Goal: Task Accomplishment & Management: Manage account settings

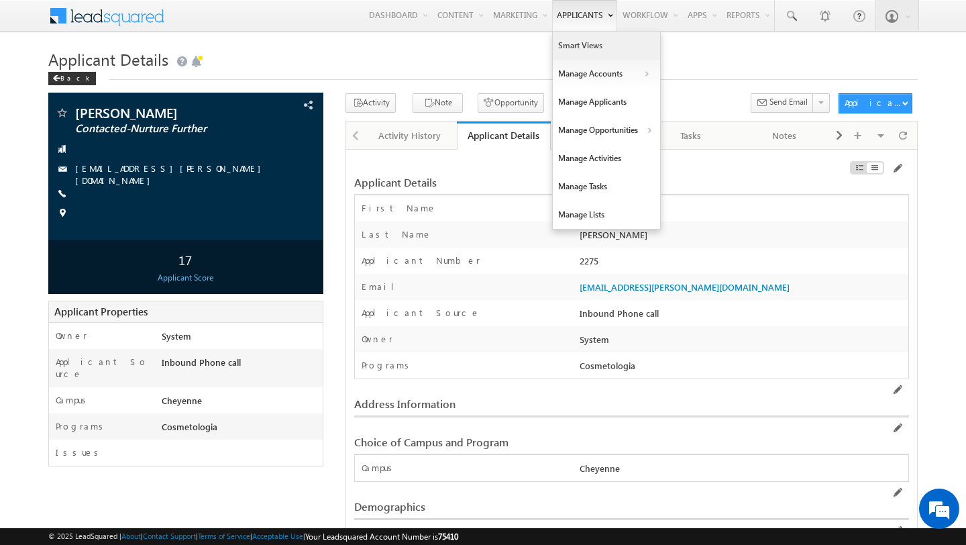
click at [580, 45] on link "Smart Views" at bounding box center [606, 46] width 107 height 28
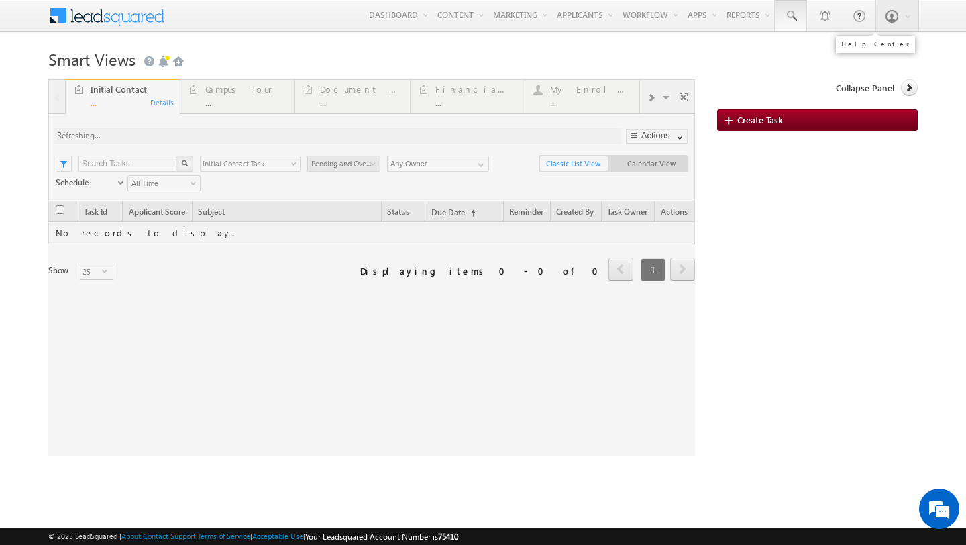
click at [788, 16] on span at bounding box center [790, 15] width 13 height 13
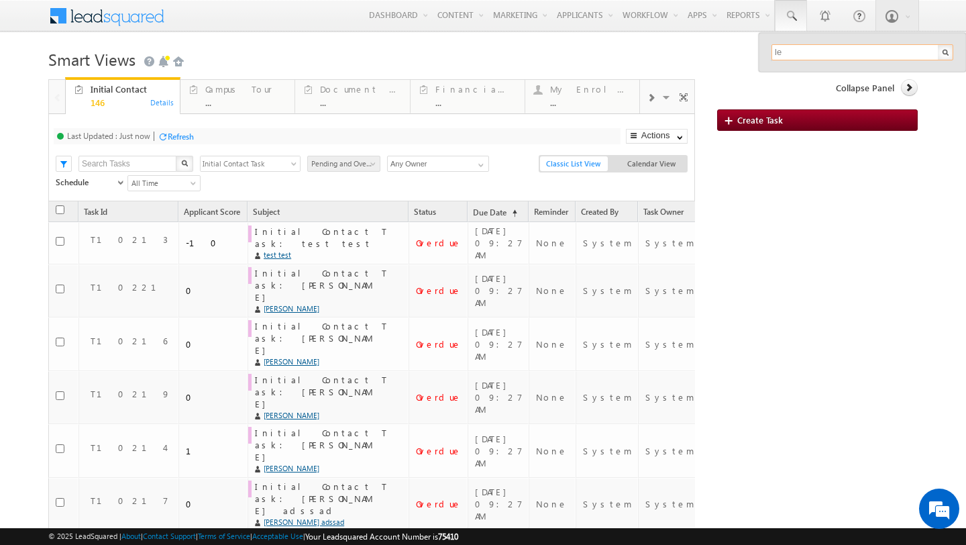
type input "l"
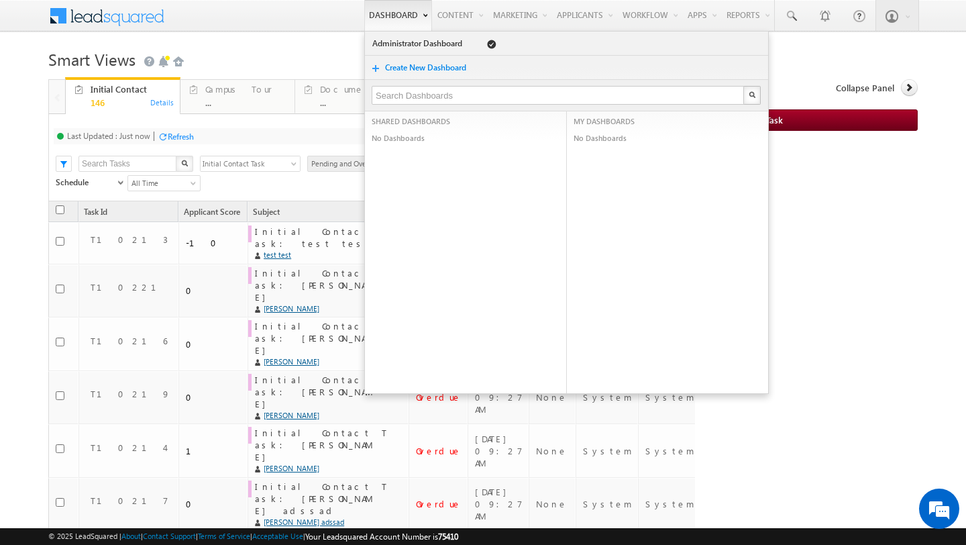
click at [383, 15] on link "Dashboard" at bounding box center [398, 15] width 68 height 31
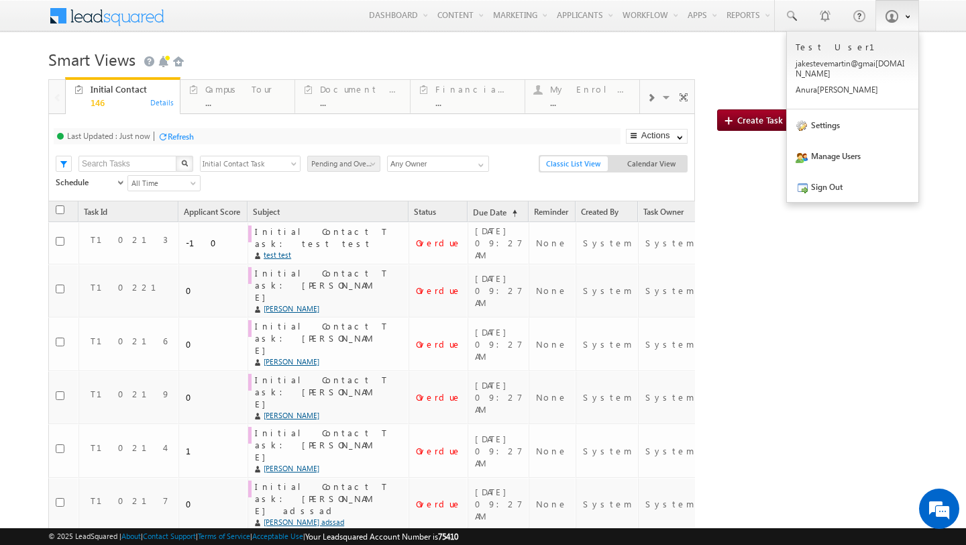
click at [893, 16] on span at bounding box center [891, 15] width 13 height 13
click at [825, 148] on link "Manage Users" at bounding box center [853, 155] width 132 height 31
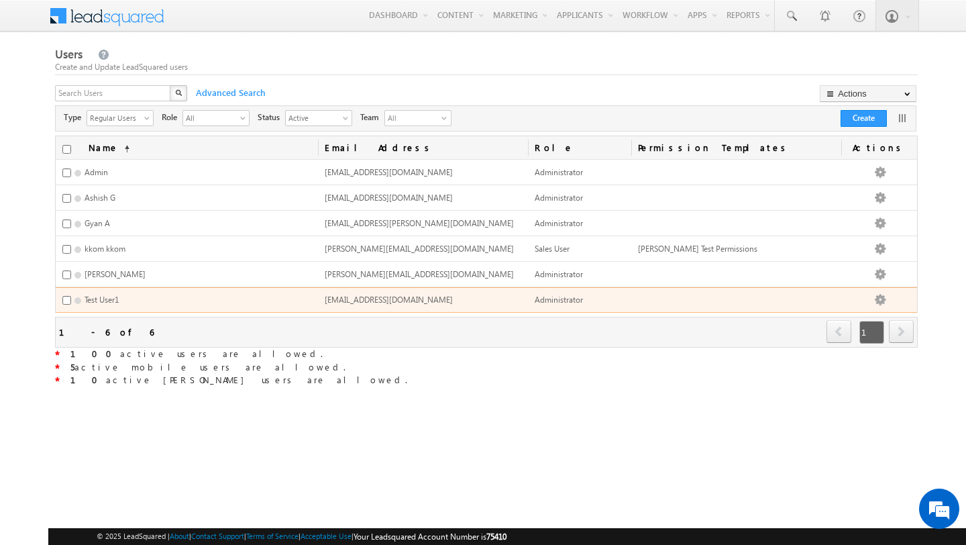
click at [101, 296] on span "Test User1" at bounding box center [102, 300] width 34 height 10
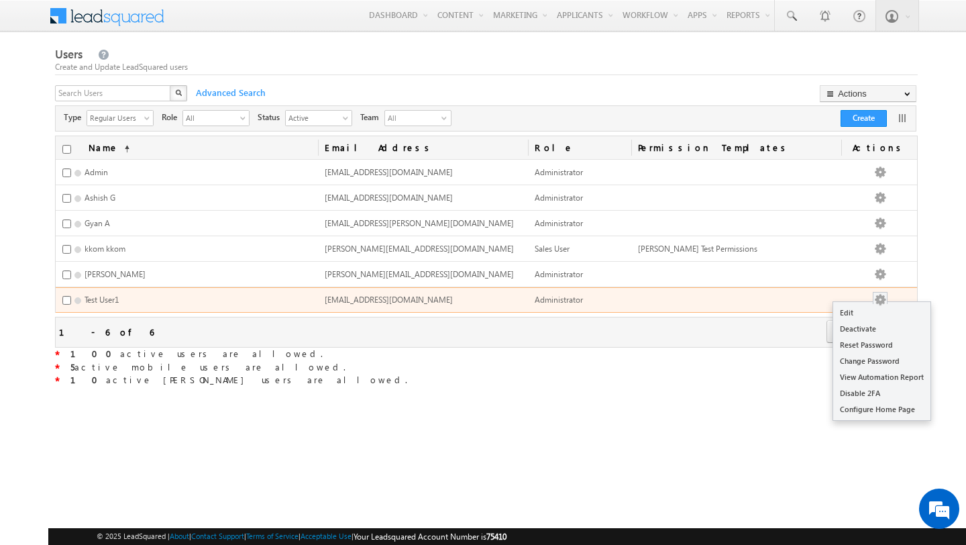
click at [887, 297] on button "button" at bounding box center [880, 299] width 13 height 13
click at [879, 311] on link "Edit" at bounding box center [881, 313] width 97 height 16
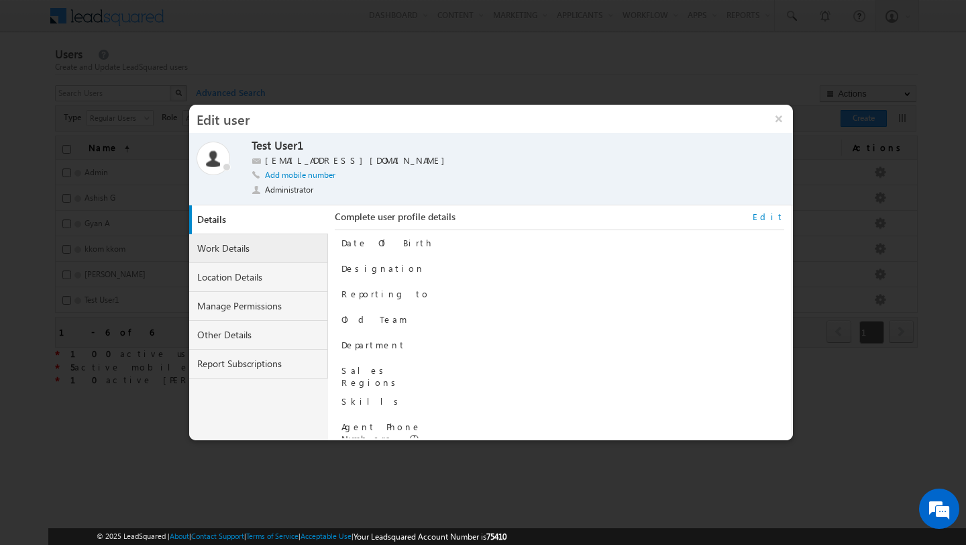
click at [295, 254] on link "Work Details" at bounding box center [259, 248] width 140 height 29
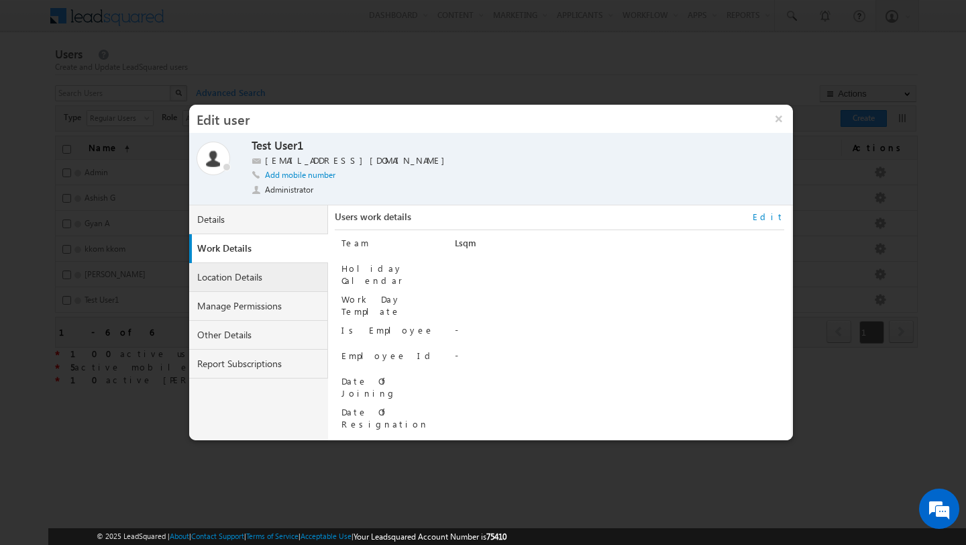
click at [311, 273] on link "Location Details" at bounding box center [259, 277] width 140 height 29
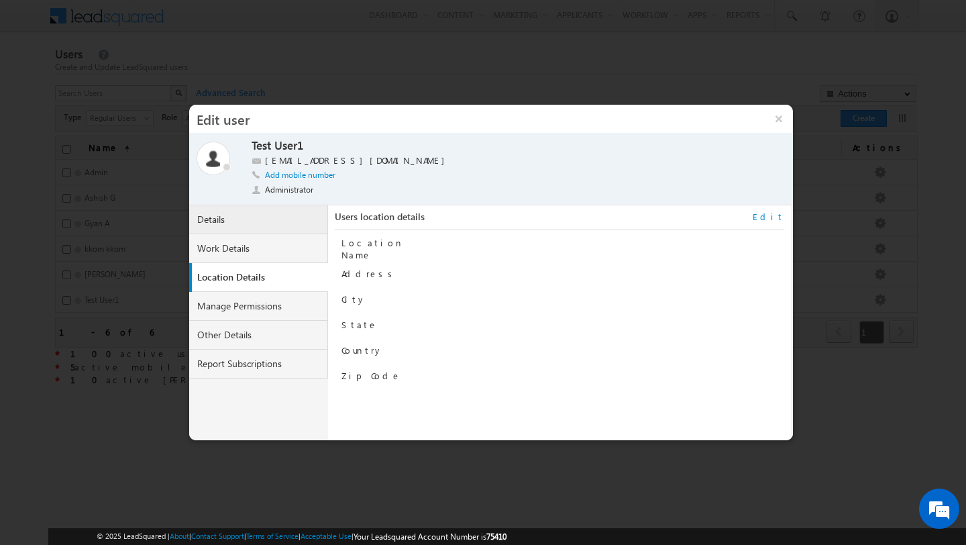
click at [273, 227] on link "Details" at bounding box center [259, 219] width 140 height 29
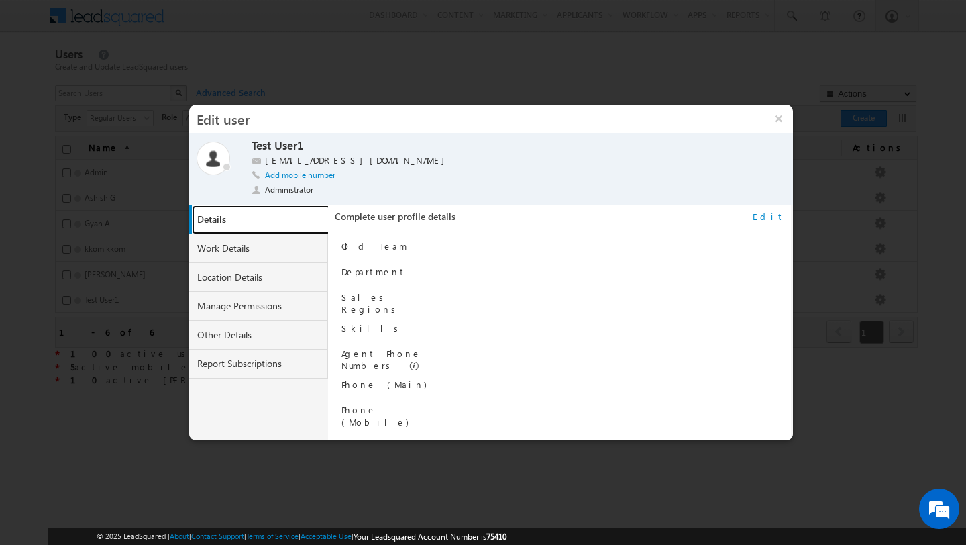
scroll to position [136, 0]
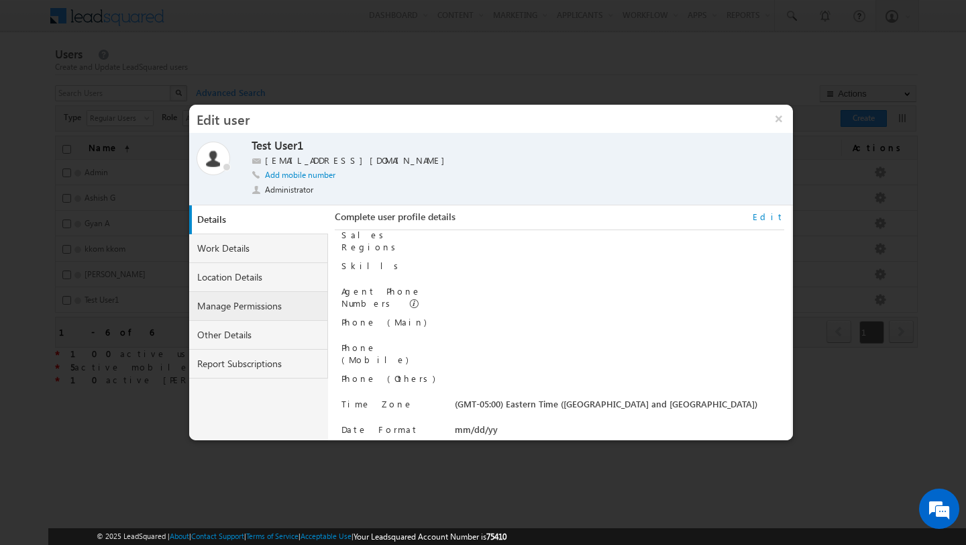
click at [262, 305] on link "Manage Permissions" at bounding box center [259, 306] width 140 height 29
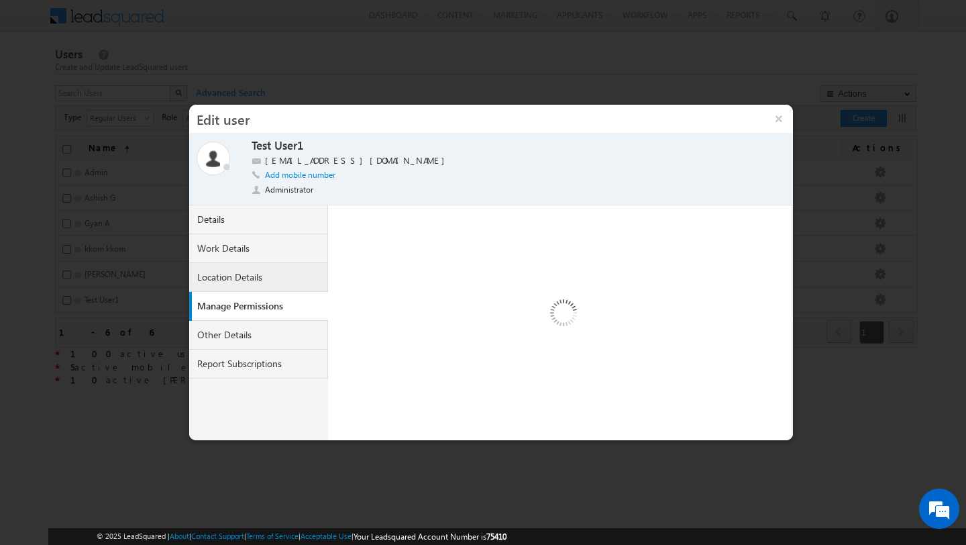
click at [255, 290] on link "Location Details" at bounding box center [259, 277] width 140 height 29
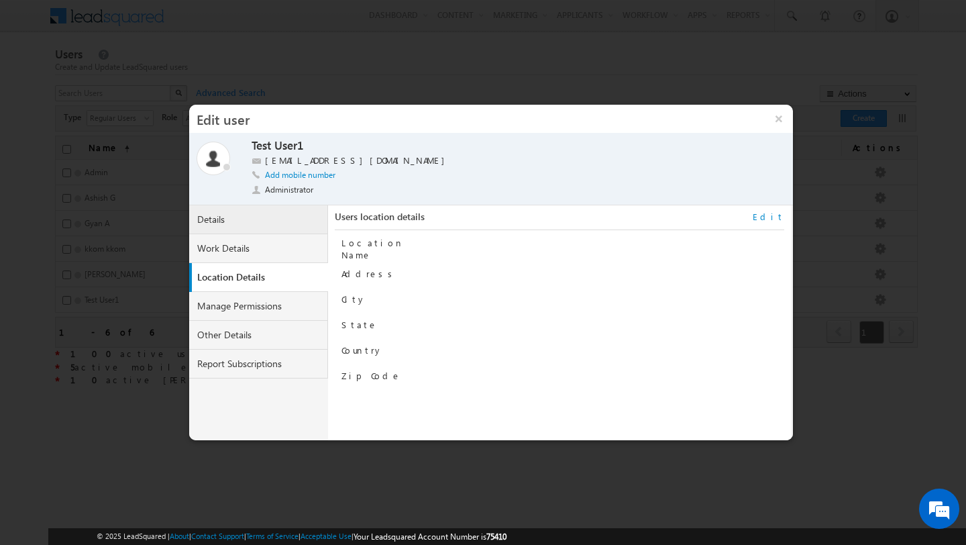
click at [289, 227] on link "Details" at bounding box center [259, 219] width 140 height 29
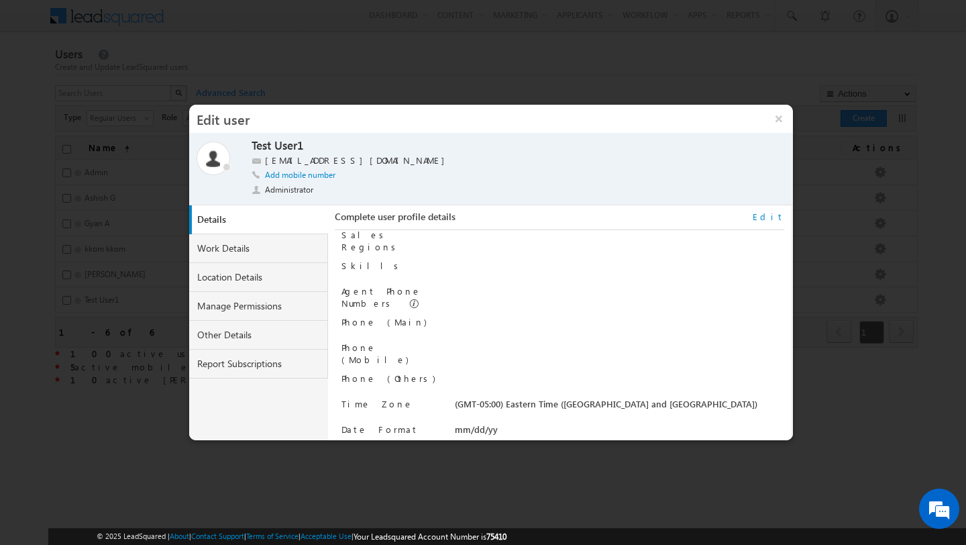
click at [773, 216] on link "Edit" at bounding box center [769, 217] width 32 height 12
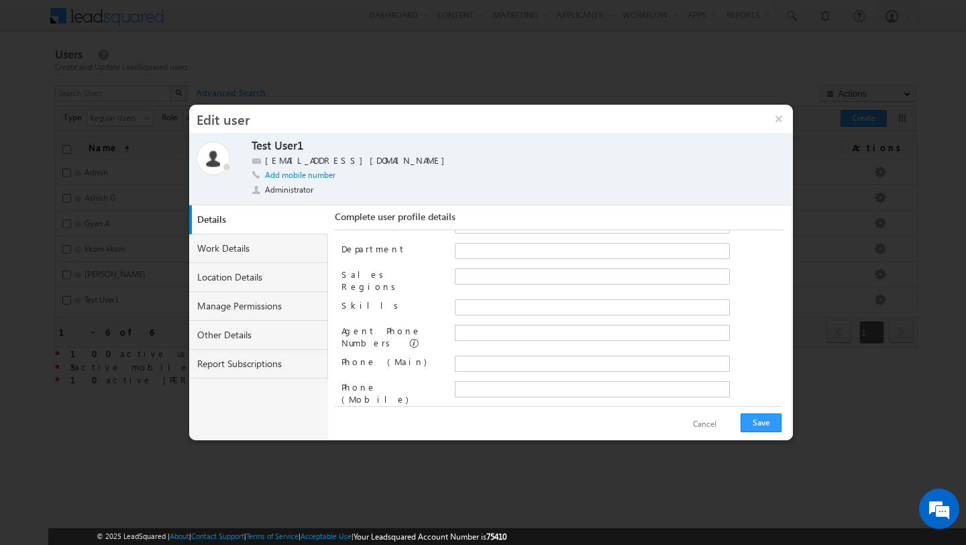
scroll to position [121, 0]
click at [505, 336] on input "text" at bounding box center [513, 341] width 113 height 11
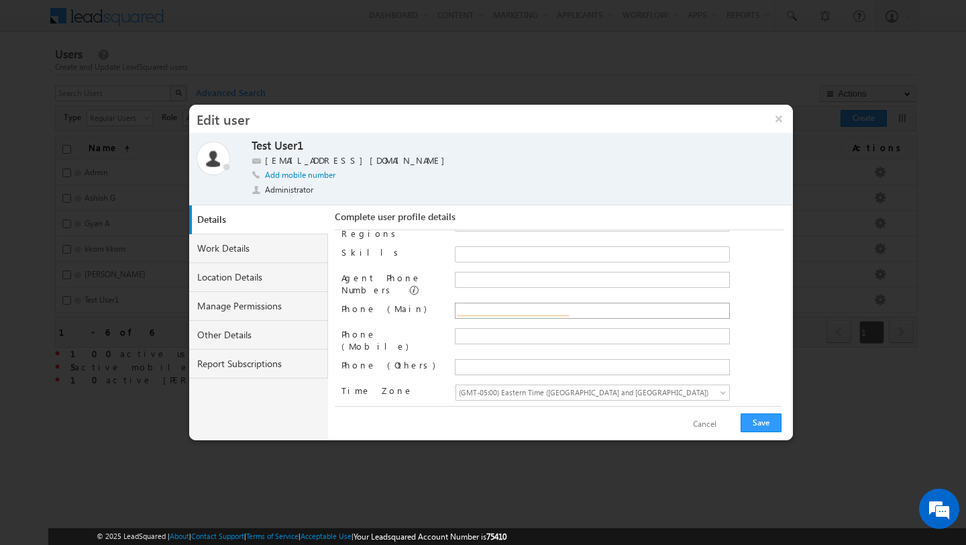
scroll to position [156, 0]
type input "9894746842"
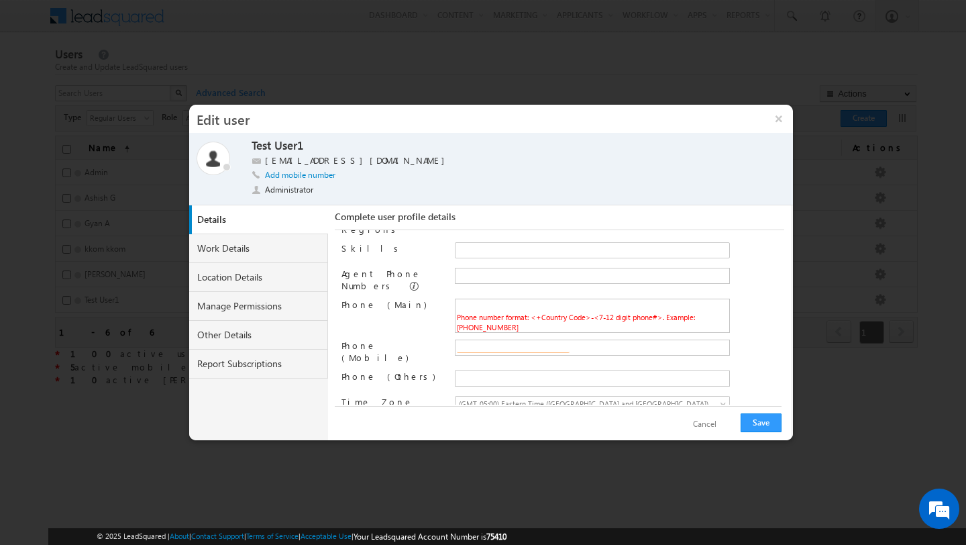
click at [517, 329] on div "Date Of Birth Designation Reporting to Old Team Department Sales Regions" at bounding box center [563, 317] width 442 height 174
click at [521, 317] on li "Phone number format: <+Country Code>-<7-12 digit phone#>. Example: +91-98450984…" at bounding box center [593, 317] width 274 height 32
click at [705, 317] on li "Phone number format: <+Country Code>-<7-12 digit phone#>. Example: +91-98450984…" at bounding box center [593, 317] width 274 height 32
type input "+91 9894746842"
click at [580, 340] on ul at bounding box center [592, 348] width 275 height 16
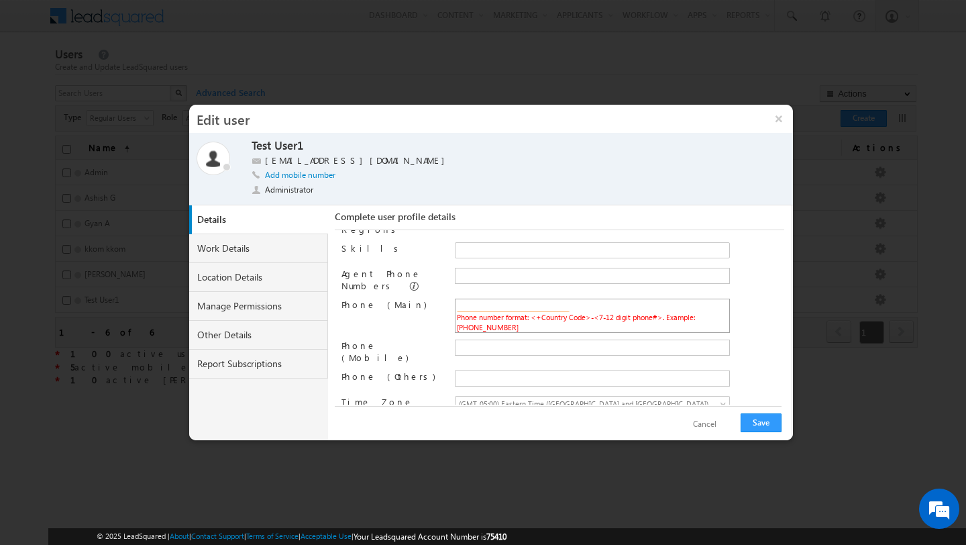
click at [548, 305] on input "text" at bounding box center [513, 306] width 113 height 11
type input "+91-9894746843"
click at [626, 343] on div "Date Of Birth Designation Reporting to Old Team Department Sales Regions" at bounding box center [563, 317] width 442 height 174
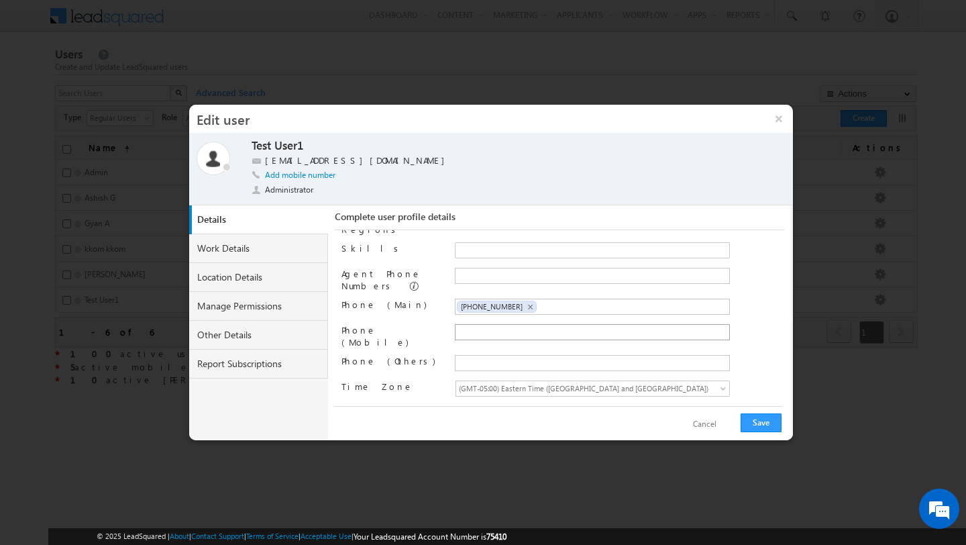
click at [603, 329] on ul at bounding box center [592, 332] width 275 height 16
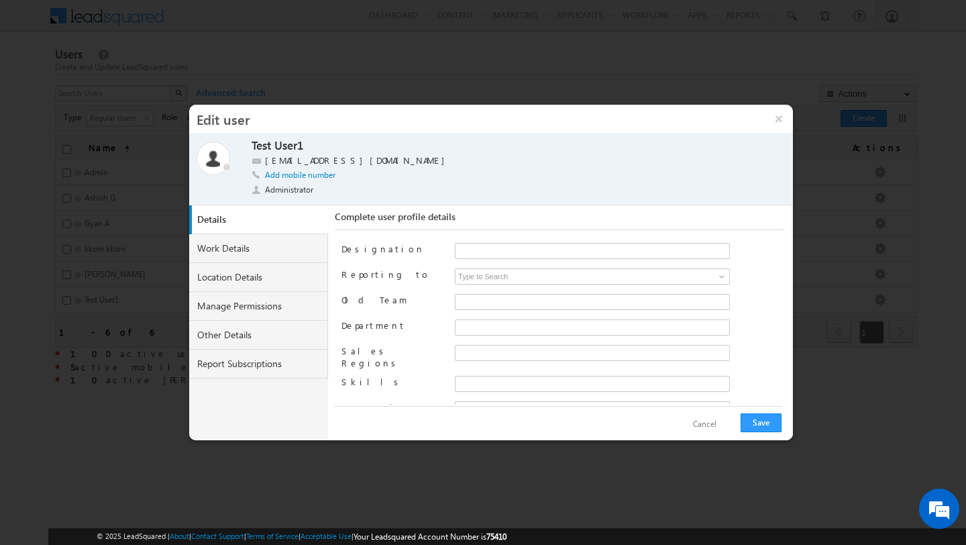
scroll to position [0, 0]
click at [750, 419] on button "Save" at bounding box center [761, 422] width 41 height 19
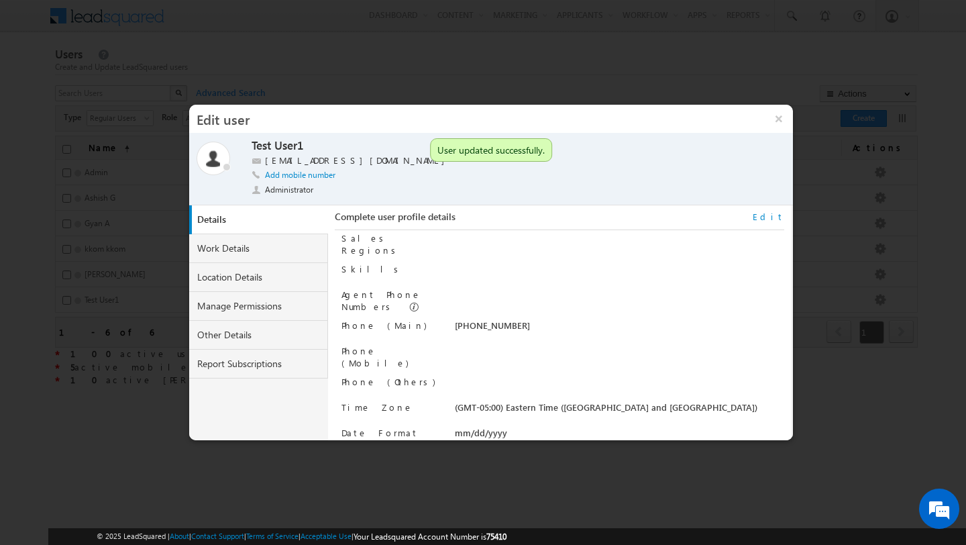
scroll to position [136, 0]
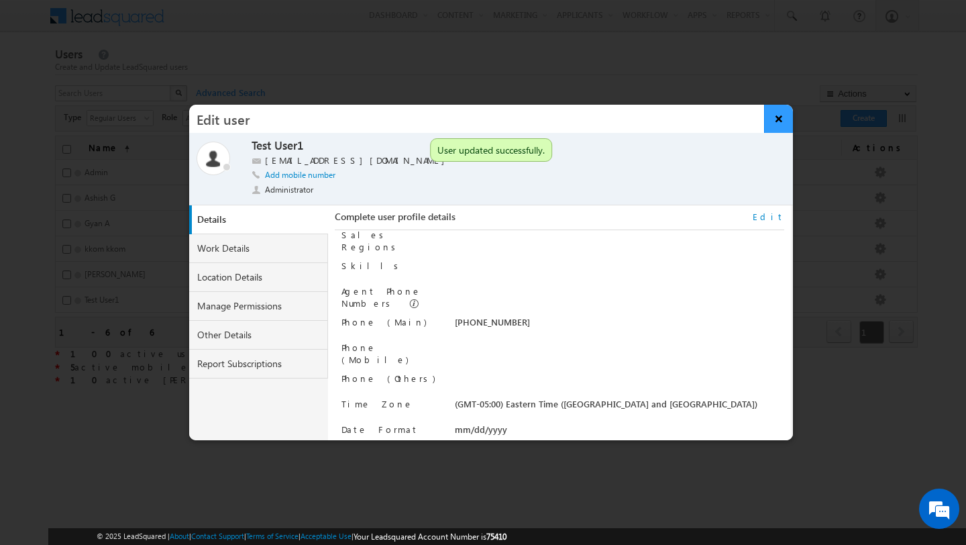
click at [773, 123] on button "×" at bounding box center [778, 119] width 29 height 28
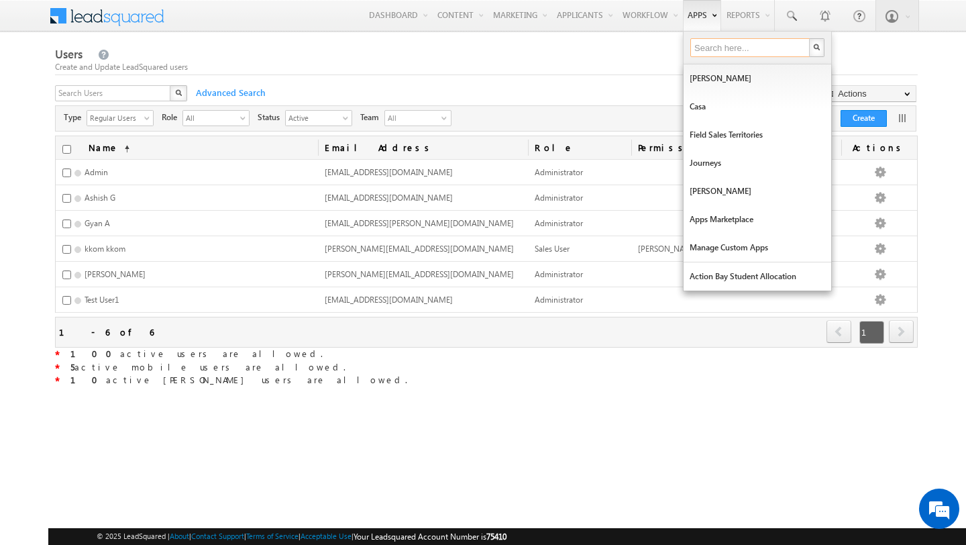
click at [714, 50] on input "text" at bounding box center [750, 47] width 121 height 19
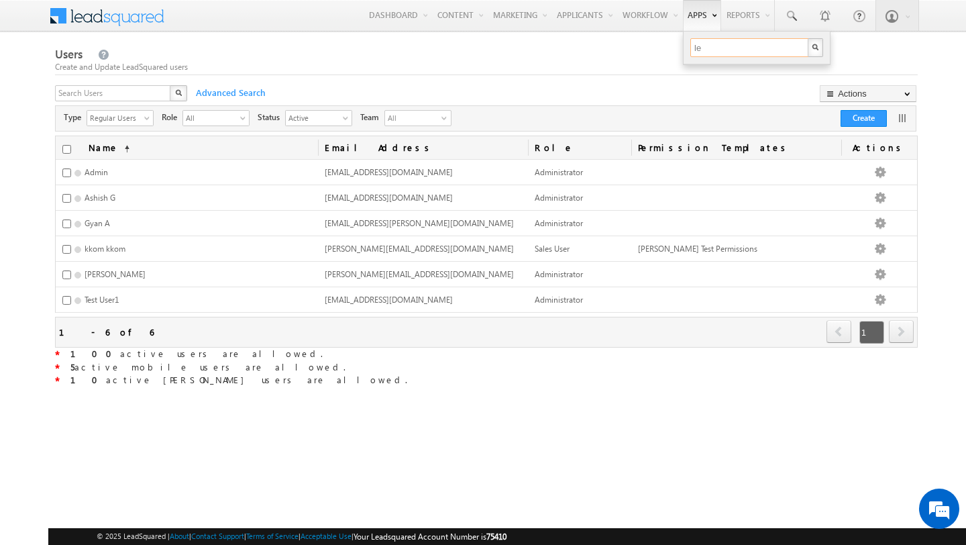
type input "l"
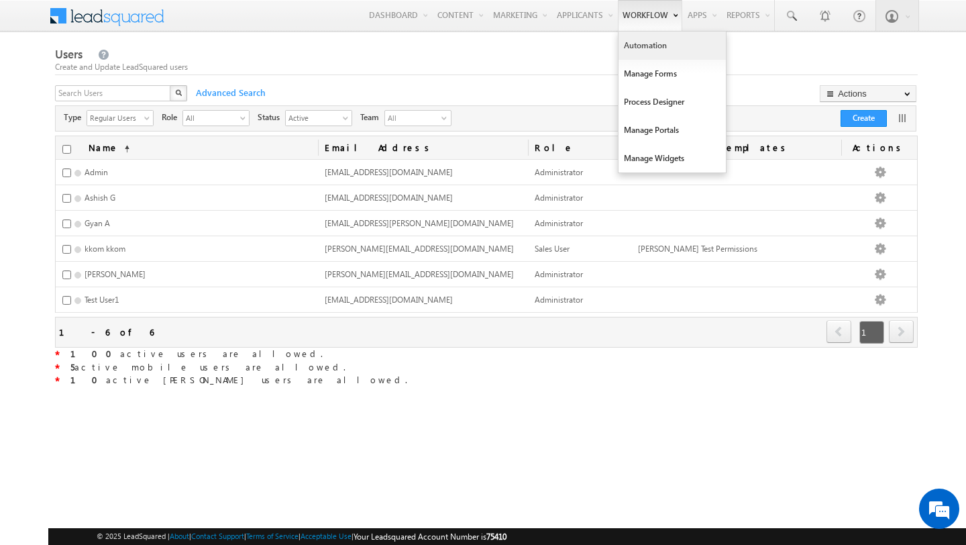
click at [650, 42] on link "Automation" at bounding box center [672, 46] width 107 height 28
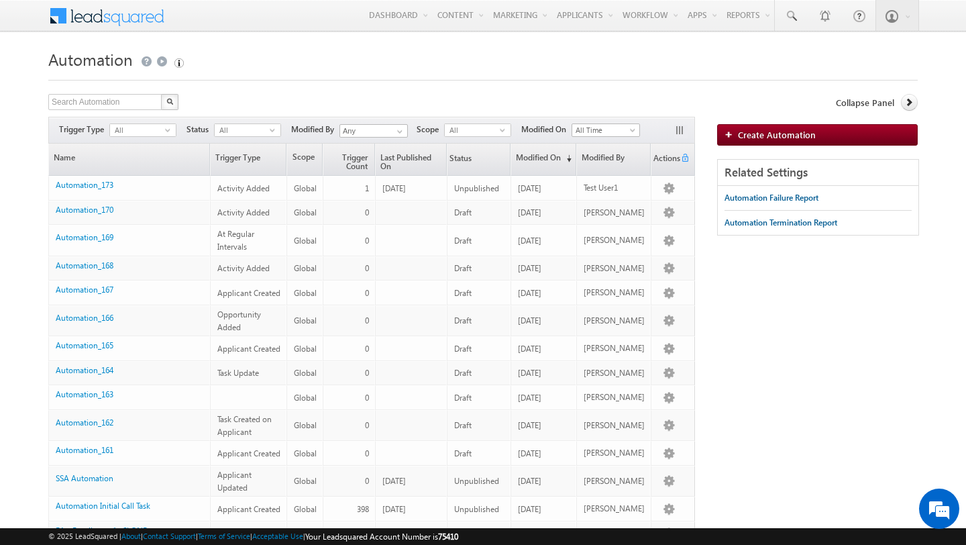
click at [257, 93] on form "Automation Create Automation Search Automation X 219 results found Actions Sele…" at bounding box center [483, 489] width 870 height 888
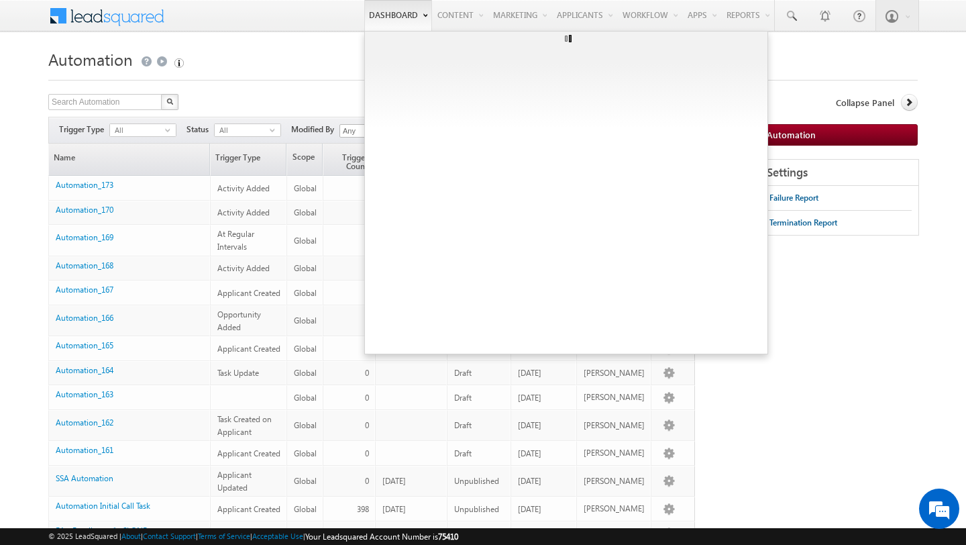
click at [364, 13] on link "Dashboard" at bounding box center [398, 15] width 68 height 31
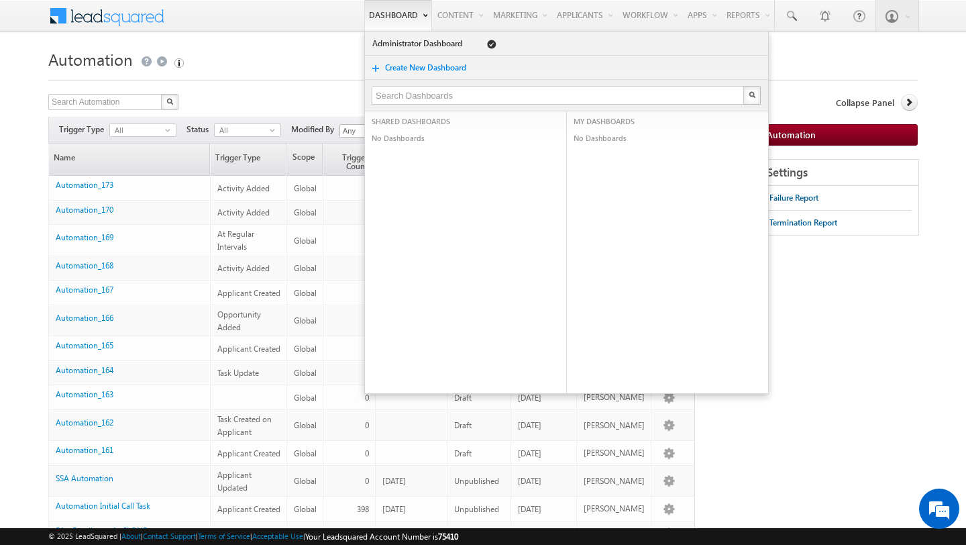
click at [367, 13] on link "Dashboard" at bounding box center [398, 15] width 68 height 31
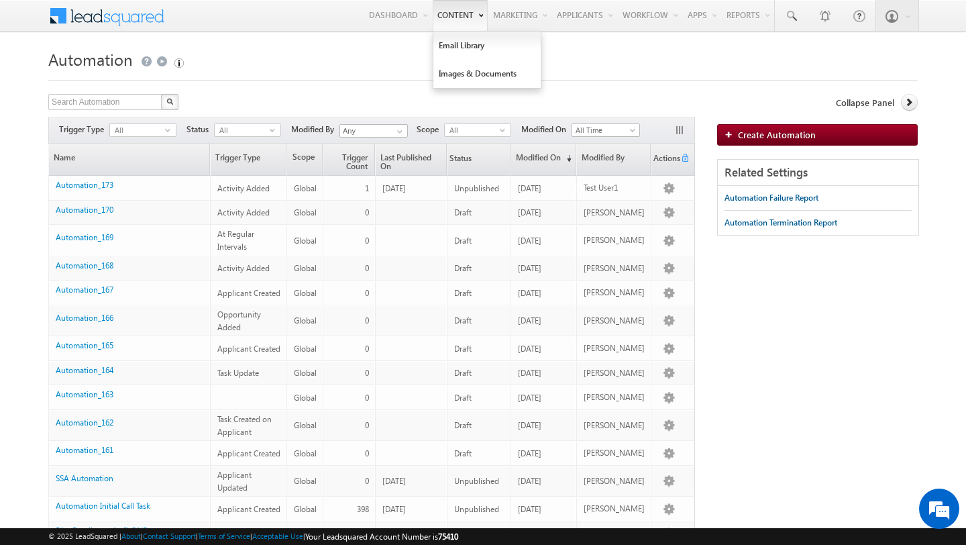
click at [435, 16] on link "Content" at bounding box center [460, 15] width 55 height 31
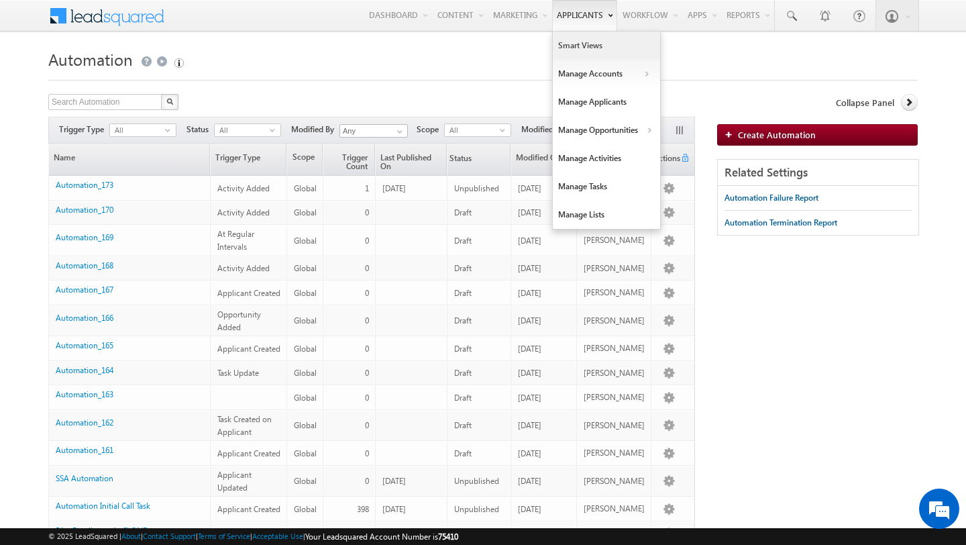
click at [570, 52] on link "Smart Views" at bounding box center [606, 46] width 107 height 28
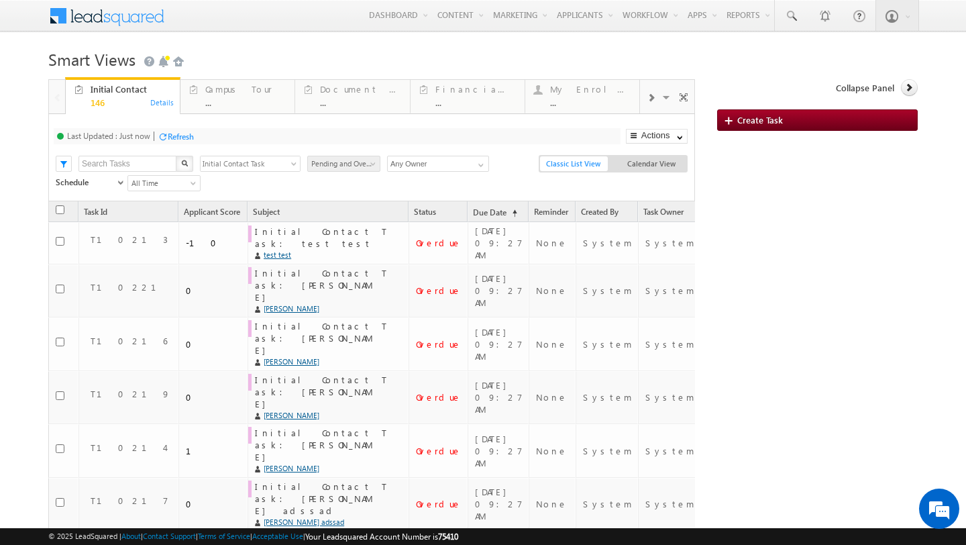
click at [488, 133] on div "Last Updated : Just now Refresh Refreshing..." at bounding box center [337, 136] width 567 height 16
click at [510, 51] on h1 "Smart Views Getting Started" at bounding box center [483, 58] width 870 height 26
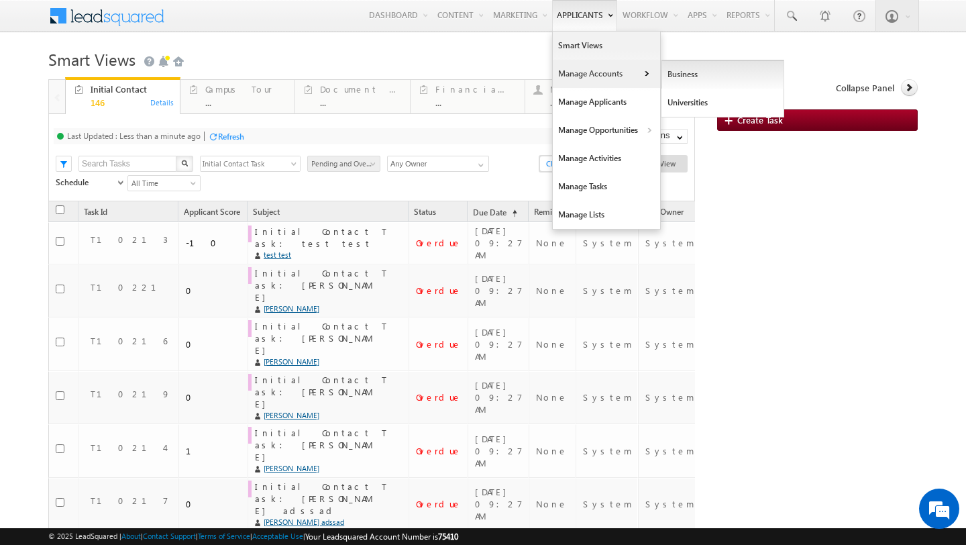
click at [688, 79] on link "Business" at bounding box center [723, 74] width 123 height 28
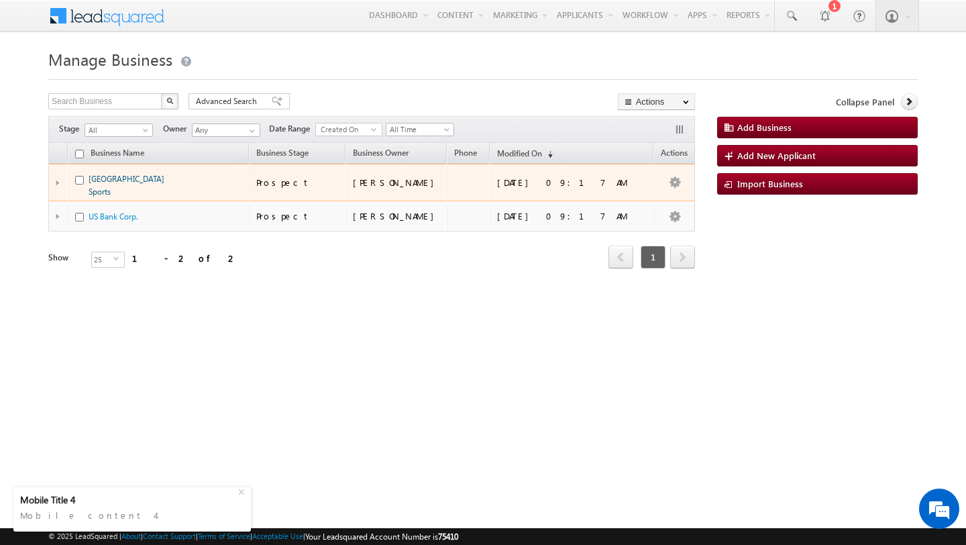
click at [161, 181] on link "[GEOGRAPHIC_DATA] Sports" at bounding box center [127, 185] width 76 height 23
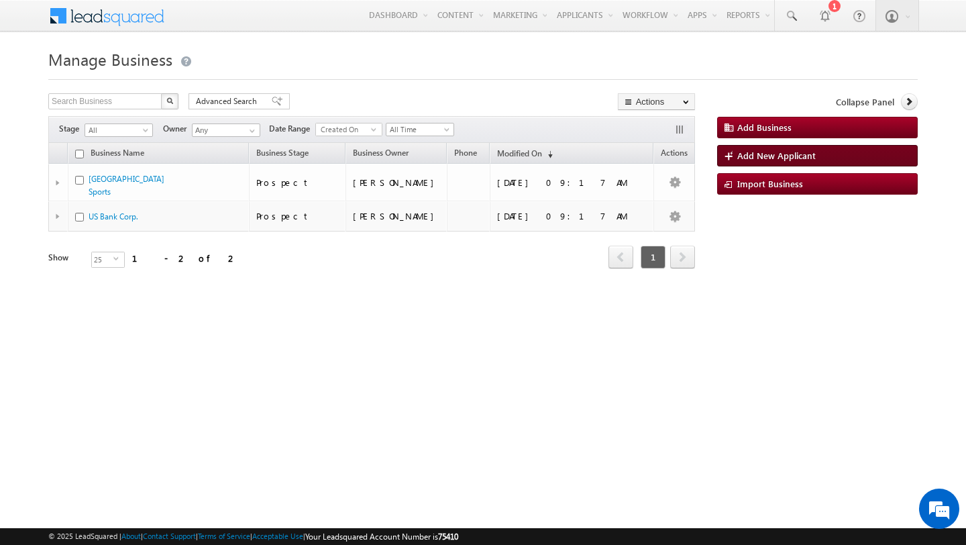
click at [803, 154] on span "Add New Applicant" at bounding box center [776, 155] width 79 height 11
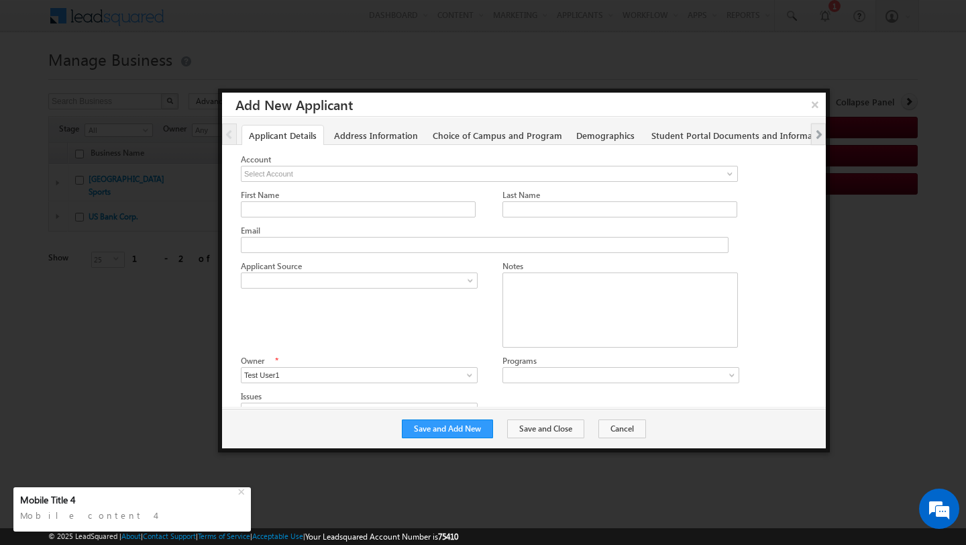
scroll to position [22, 0]
click at [398, 134] on link "Address Information" at bounding box center [376, 135] width 99 height 21
click at [477, 134] on link "Choice of Campus and Program" at bounding box center [497, 135] width 144 height 21
click at [587, 136] on link "Demographics" at bounding box center [605, 135] width 73 height 21
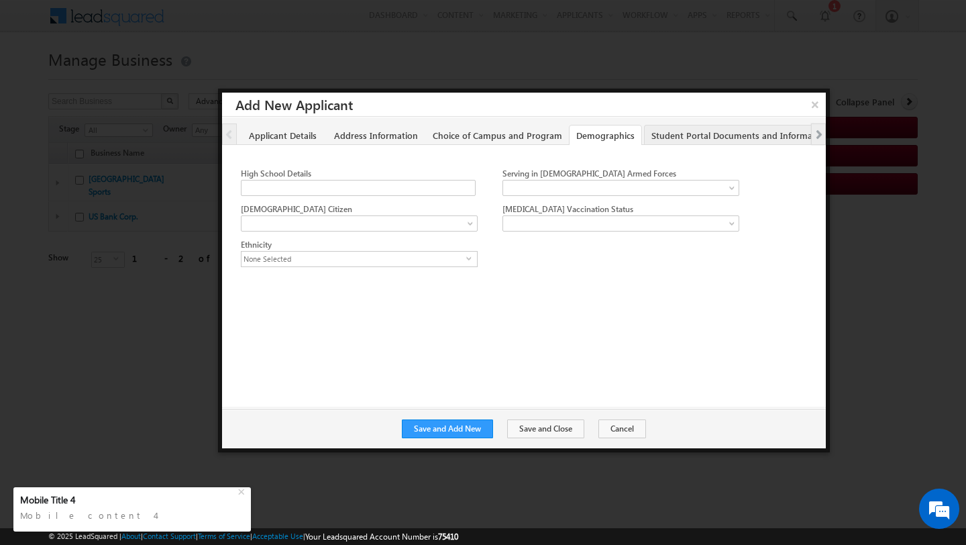
click at [683, 138] on link "Student Portal Documents and Information" at bounding box center [740, 135] width 192 height 21
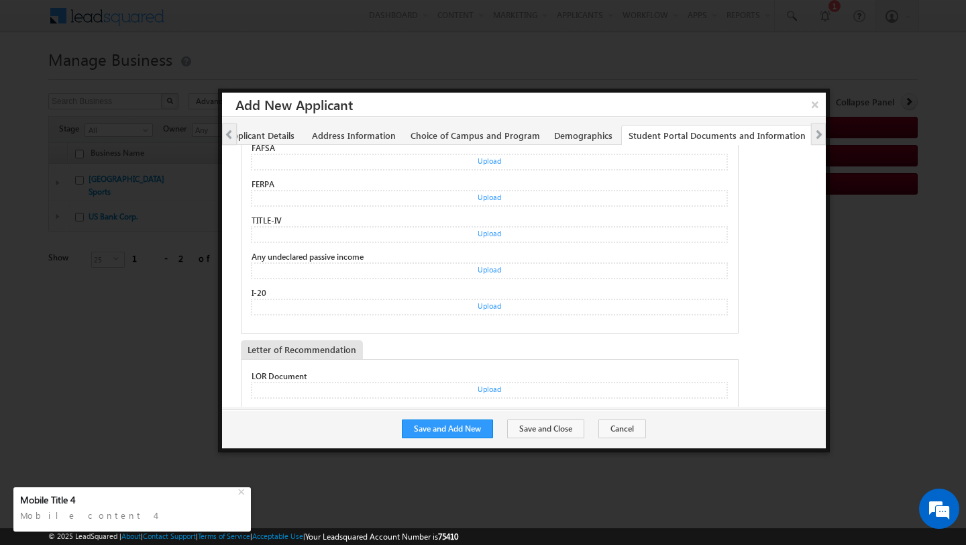
scroll to position [1490, 0]
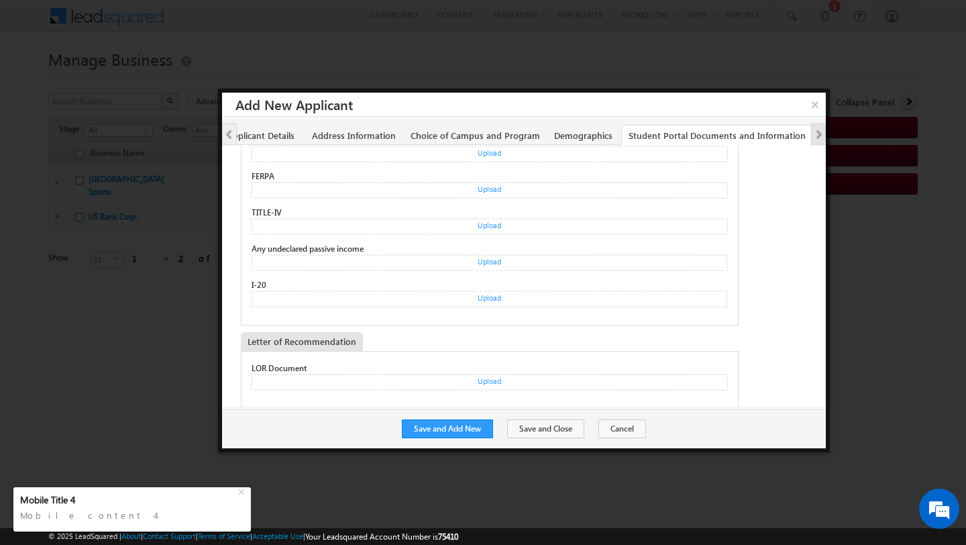
click at [813, 138] on span "Next tab" at bounding box center [817, 135] width 11 height 11
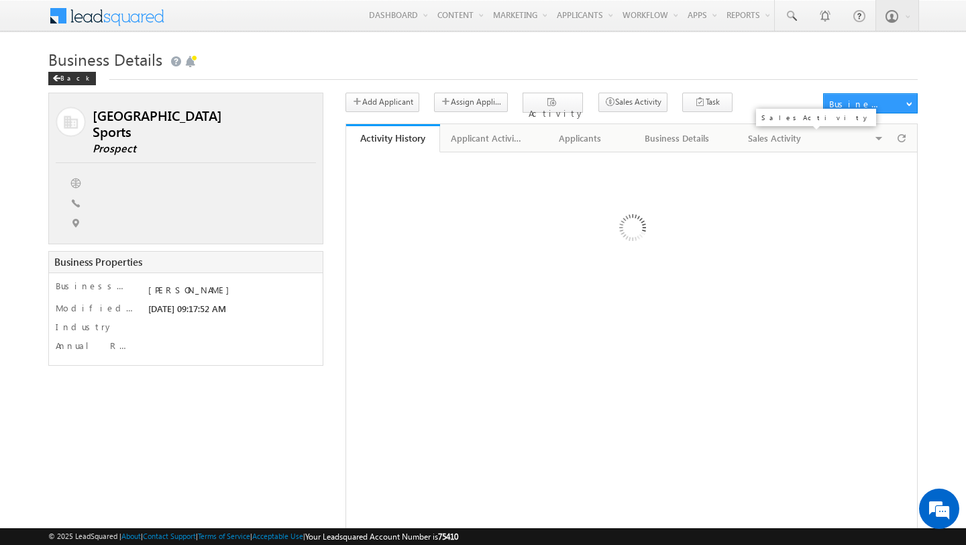
click at [760, 135] on div "Sales Activity" at bounding box center [774, 138] width 71 height 16
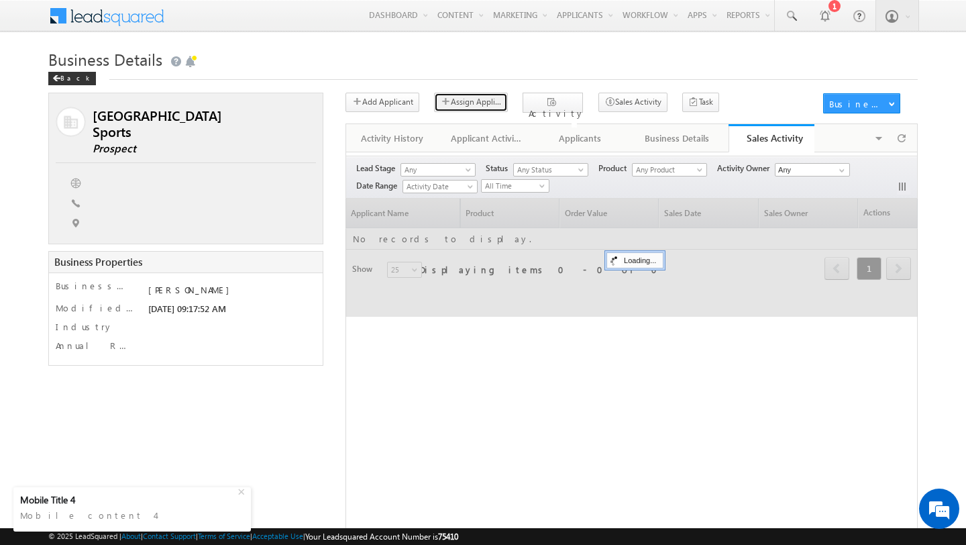
click at [463, 106] on button "Assign Applicants" at bounding box center [471, 102] width 74 height 19
